Goal: Find specific page/section: Find specific page/section

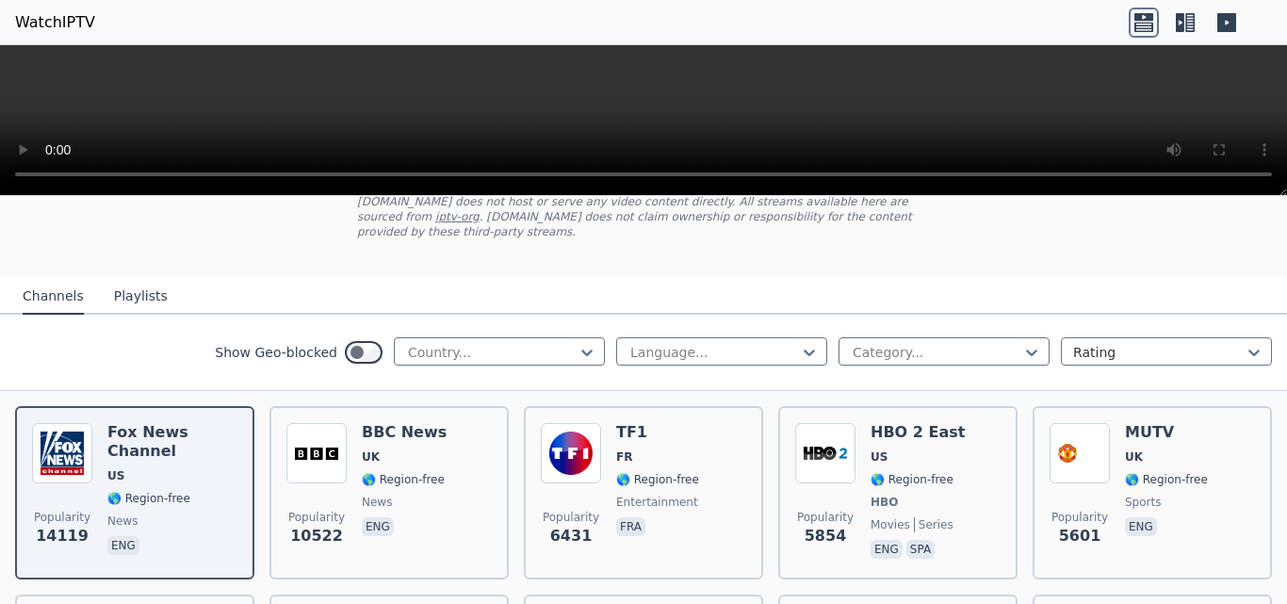
scroll to position [151, 0]
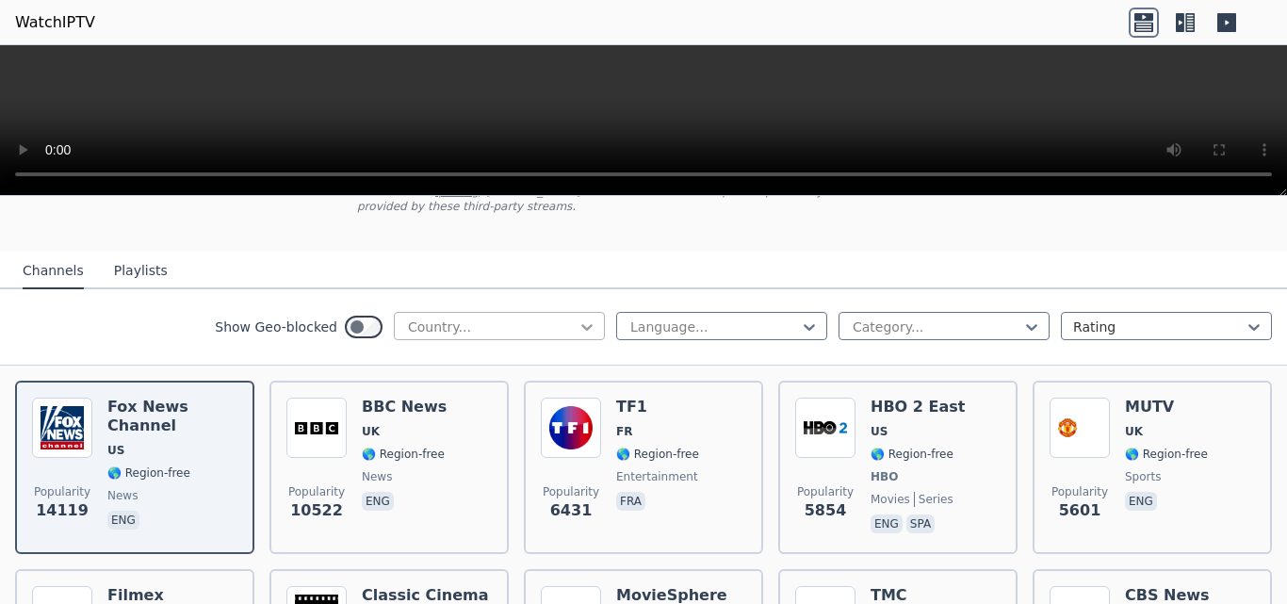
click at [581, 324] on icon at bounding box center [586, 327] width 11 height 7
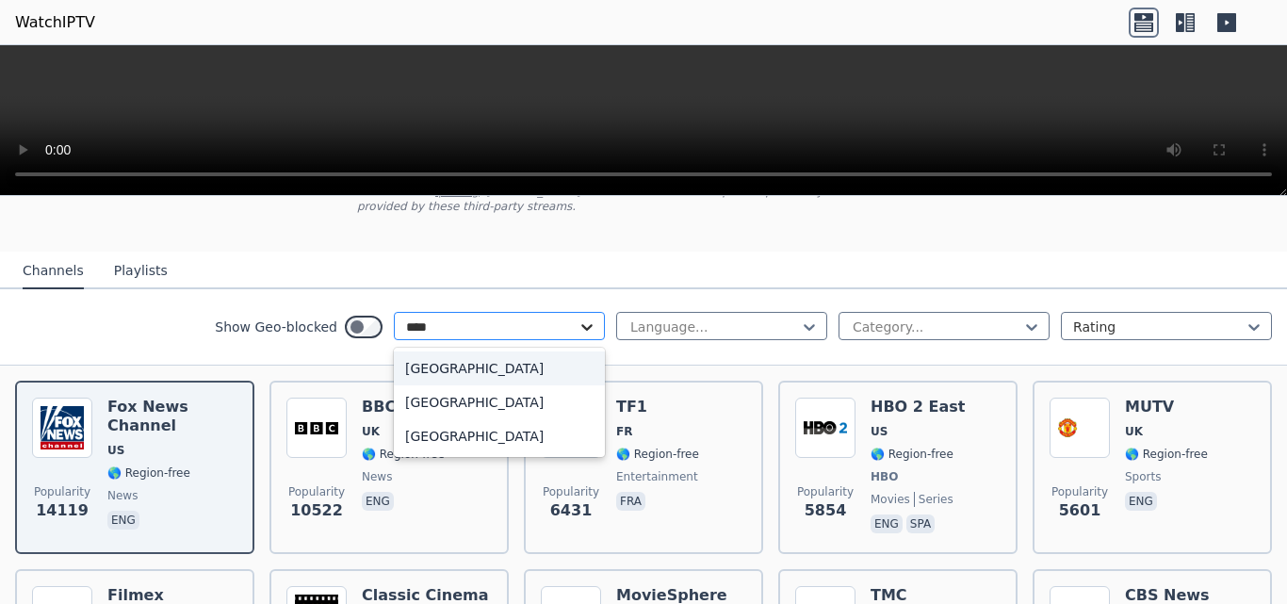
type input "*****"
click at [461, 351] on div "[GEOGRAPHIC_DATA]" at bounding box center [499, 368] width 211 height 34
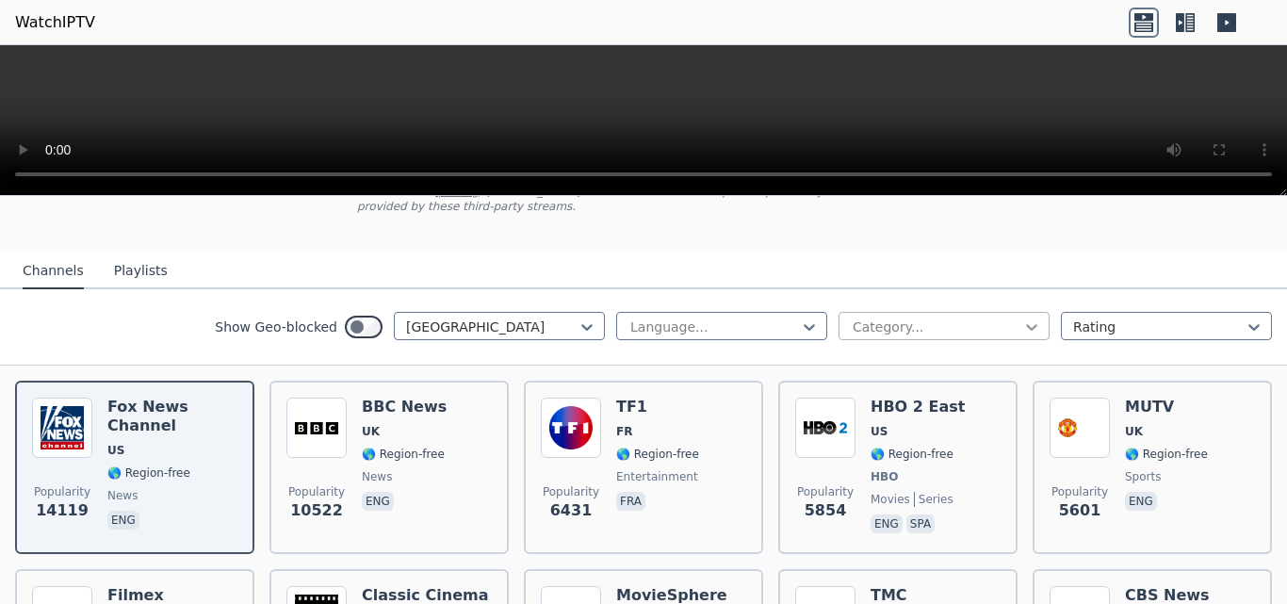
click at [1026, 324] on icon at bounding box center [1031, 327] width 11 height 7
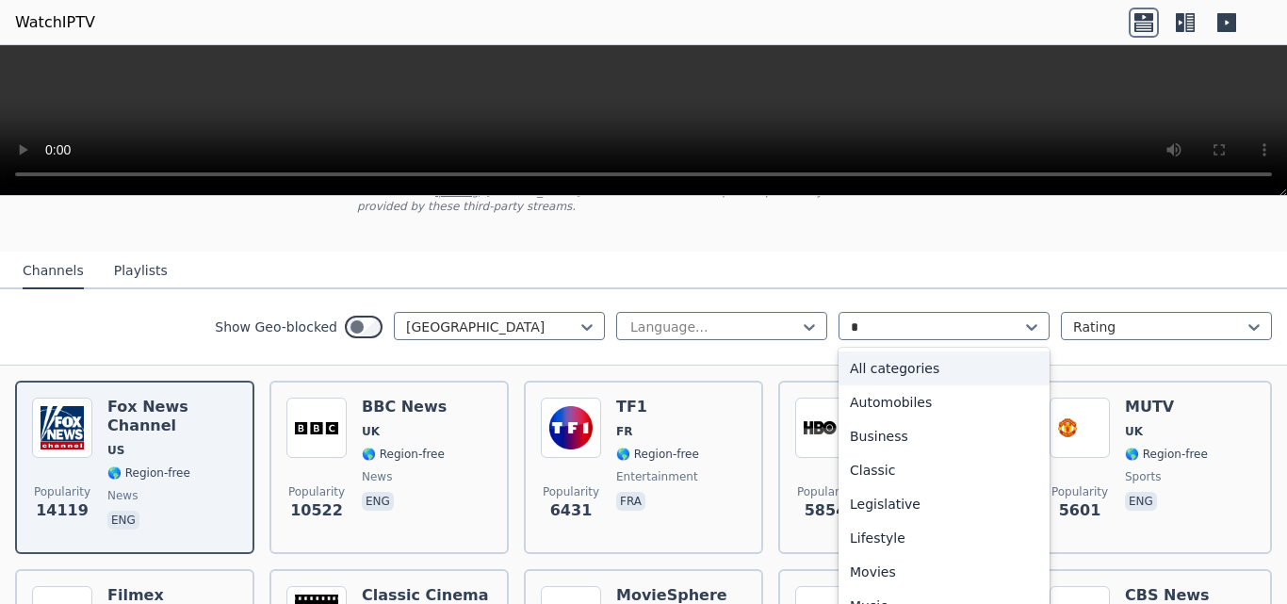
type input "**"
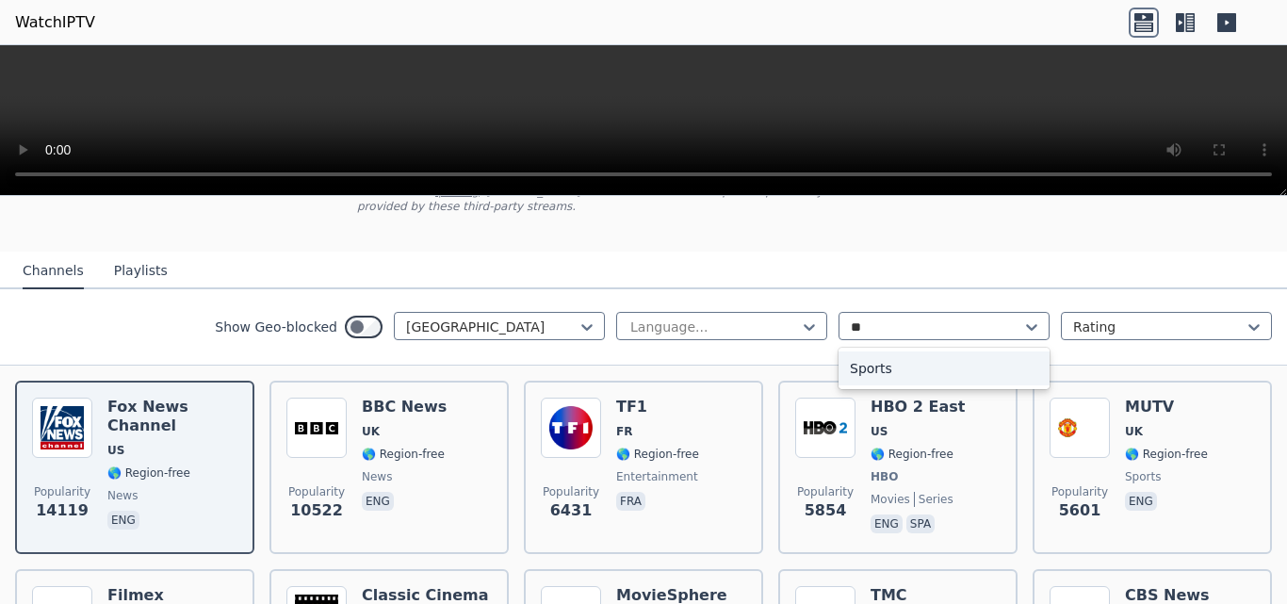
click at [962, 358] on div "Sports" at bounding box center [944, 368] width 211 height 34
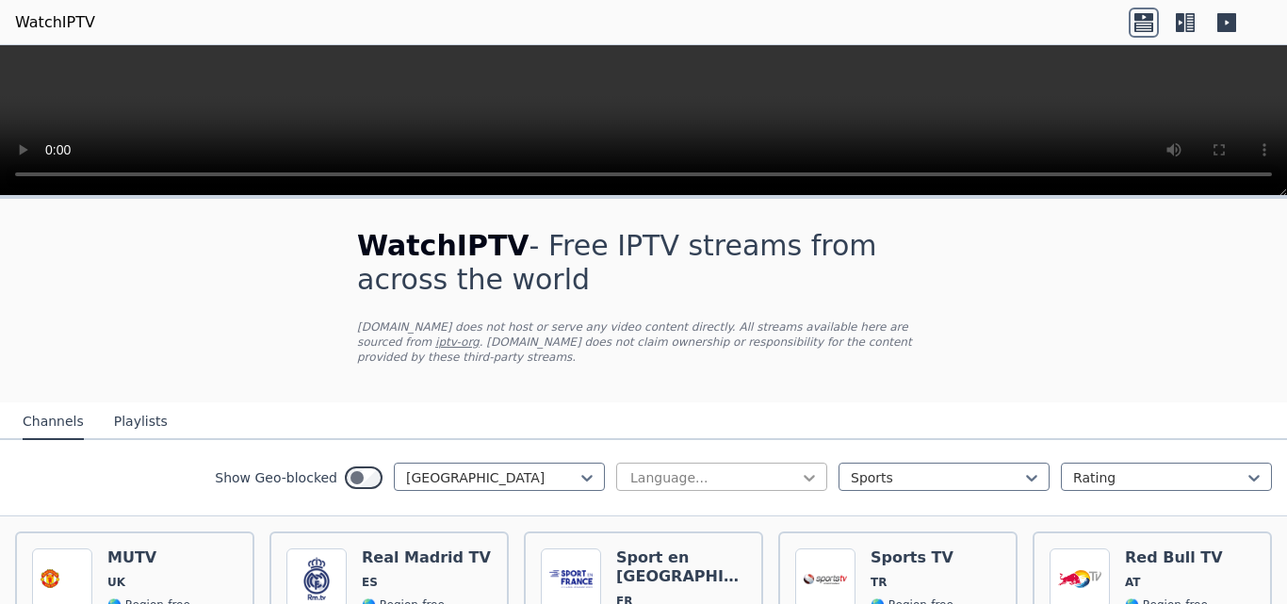
click at [800, 468] on icon at bounding box center [809, 477] width 19 height 19
click at [686, 575] on div "English" at bounding box center [721, 587] width 211 height 34
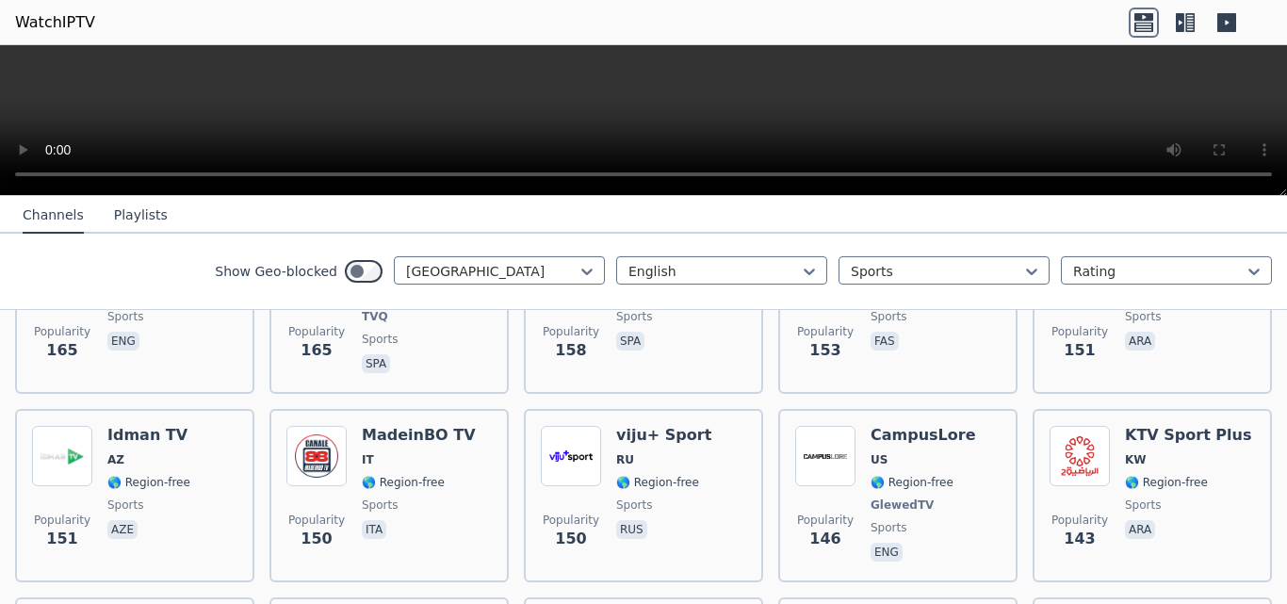
scroll to position [2537, 0]
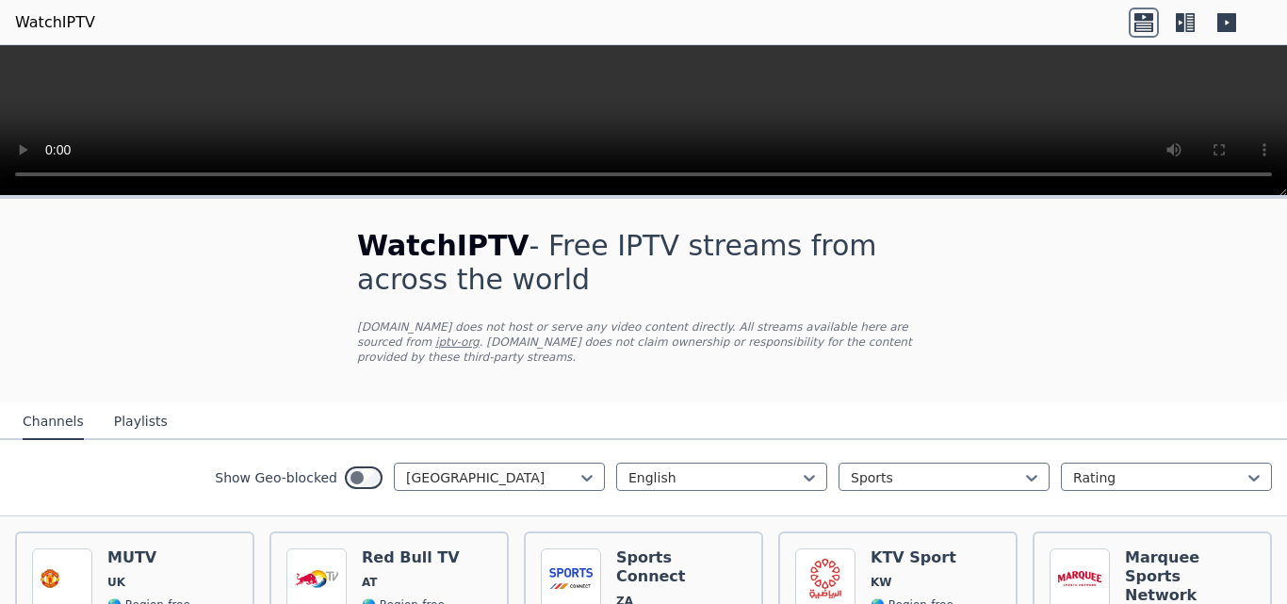
click at [1182, 16] on icon at bounding box center [1180, 22] width 8 height 19
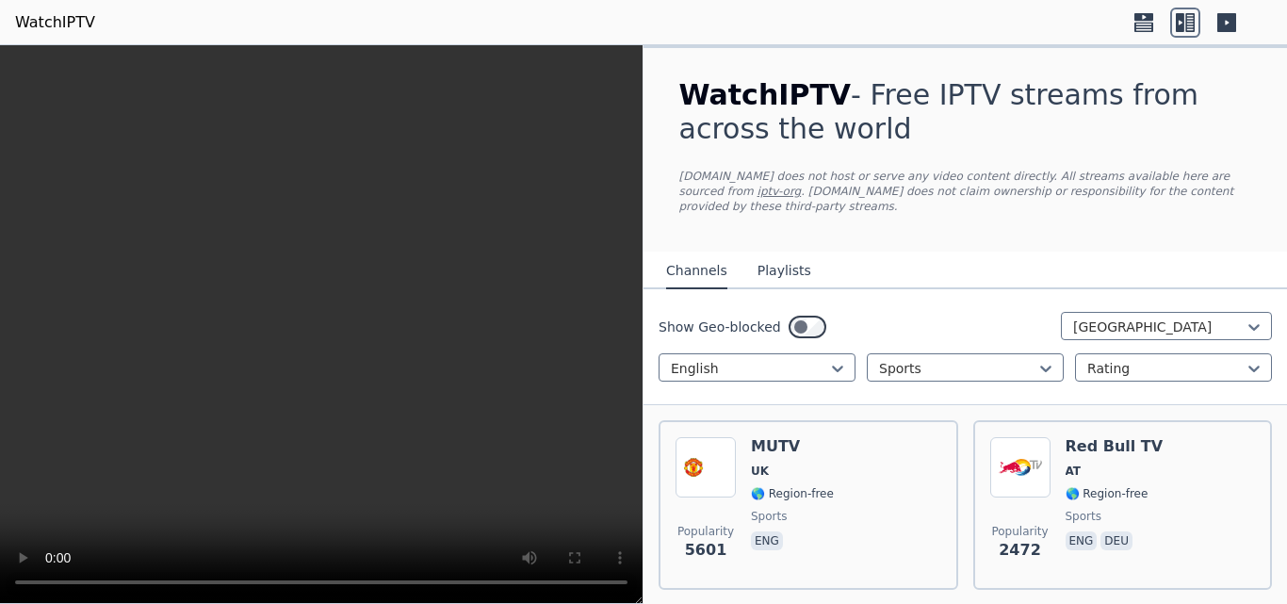
click at [1231, 32] on icon at bounding box center [1227, 23] width 30 height 30
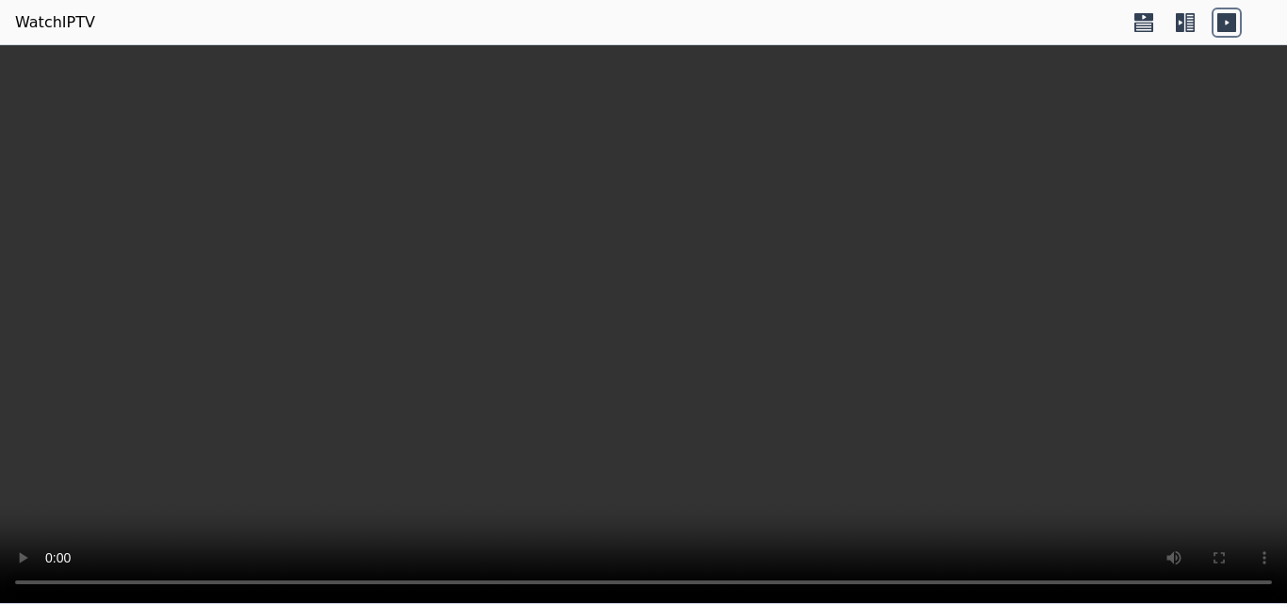
click at [1150, 10] on icon at bounding box center [1144, 23] width 30 height 30
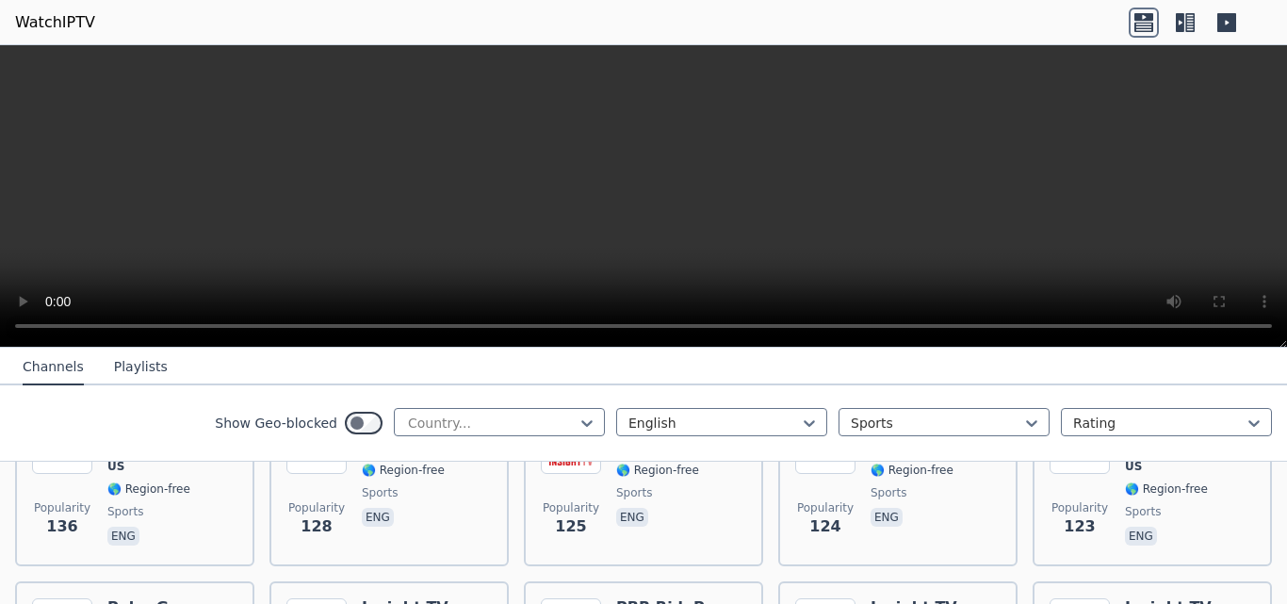
scroll to position [1628, 0]
